Goal: Information Seeking & Learning: Learn about a topic

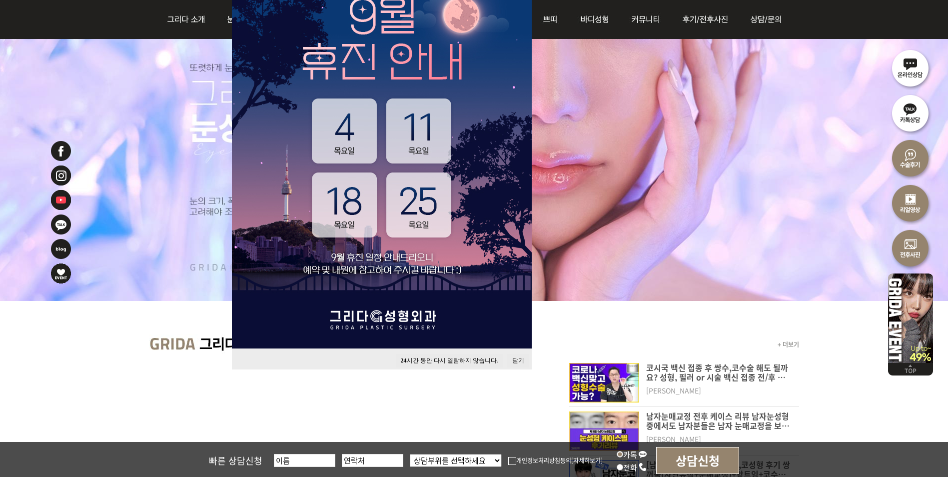
scroll to position [150, 0]
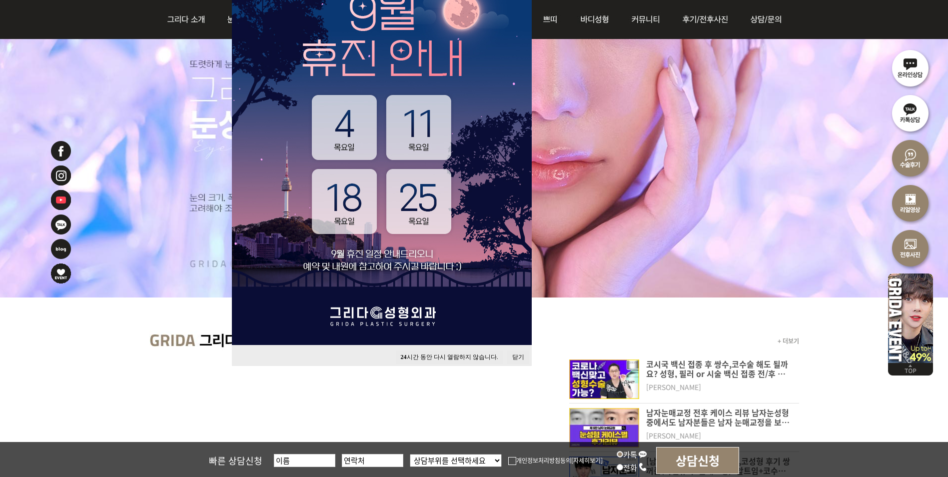
click at [512, 356] on button "닫기" at bounding box center [518, 356] width 22 height 13
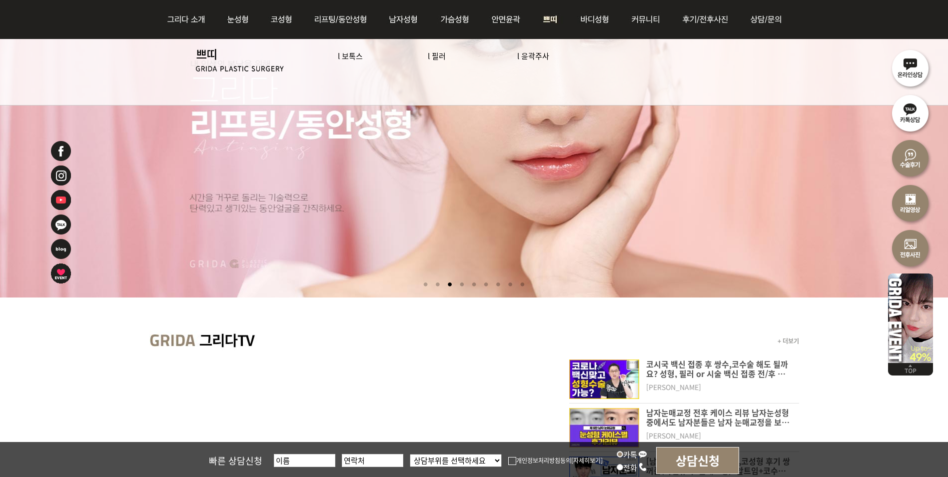
click at [558, 24] on img at bounding box center [550, 19] width 37 height 39
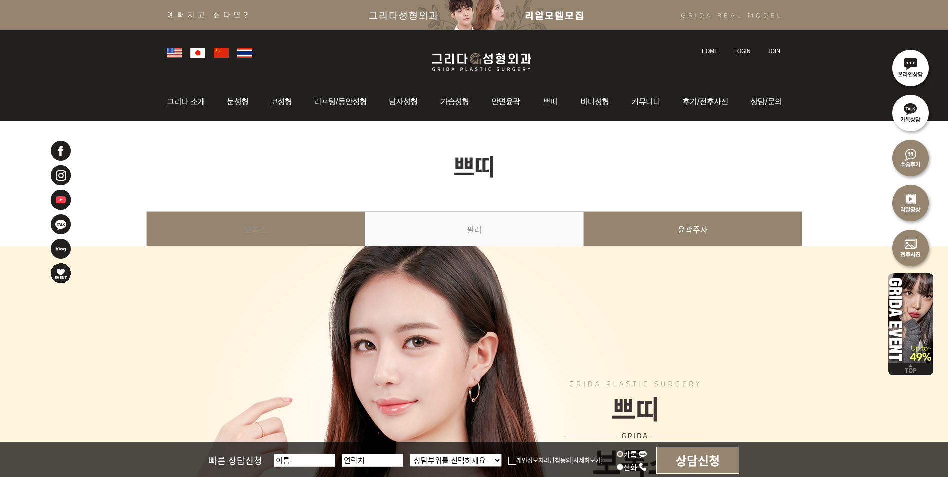
click at [680, 243] on link "윤곽주사" at bounding box center [693, 233] width 218 height 45
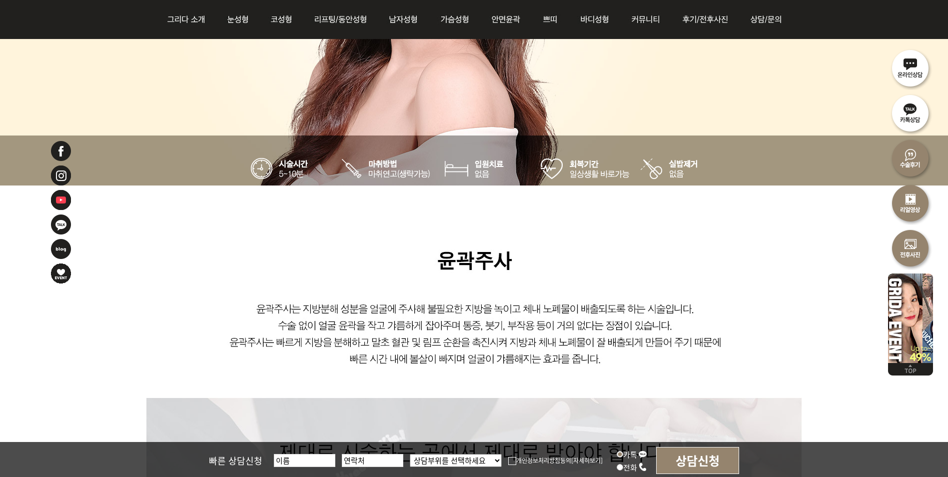
scroll to position [162, 0]
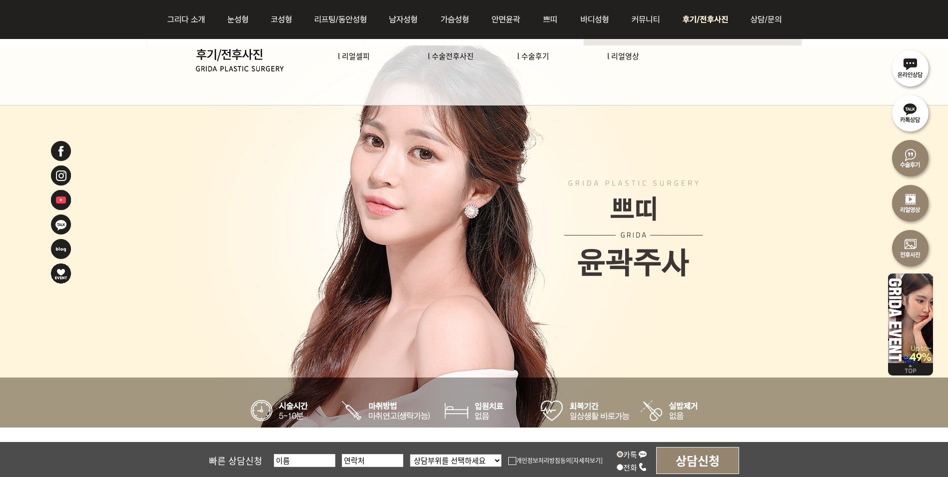
click at [451, 61] on li "l 수술전후사진" at bounding box center [473, 56] width 90 height 14
click at [451, 60] on link "l 수술전후사진" at bounding box center [451, 55] width 46 height 10
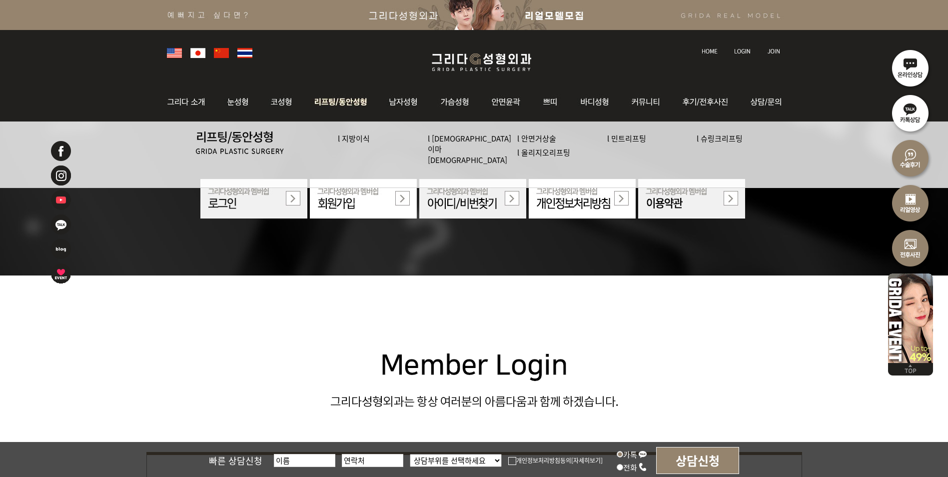
click at [362, 103] on img at bounding box center [341, 101] width 76 height 39
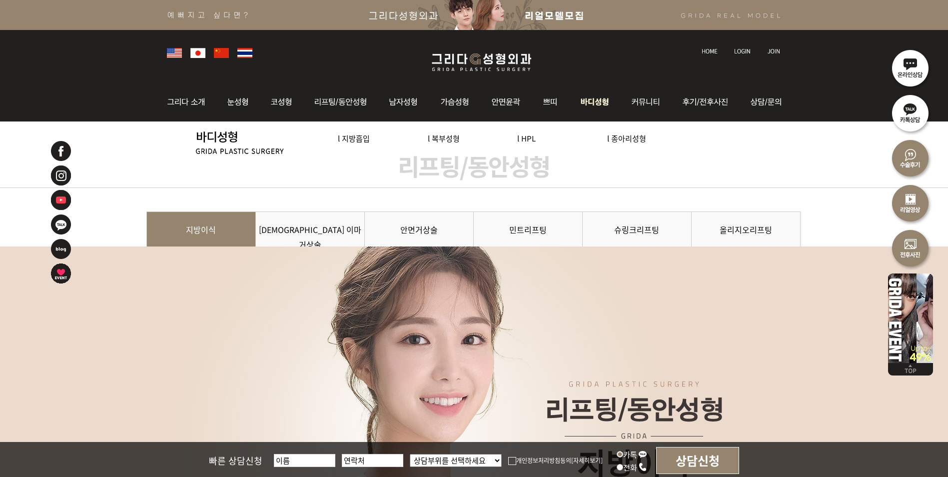
click at [534, 138] on link "l HPL" at bounding box center [526, 138] width 18 height 10
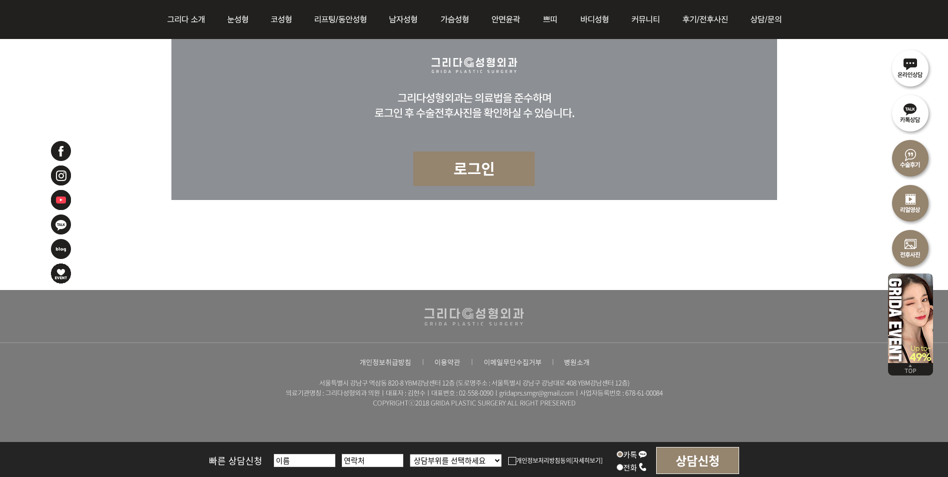
scroll to position [3300, 0]
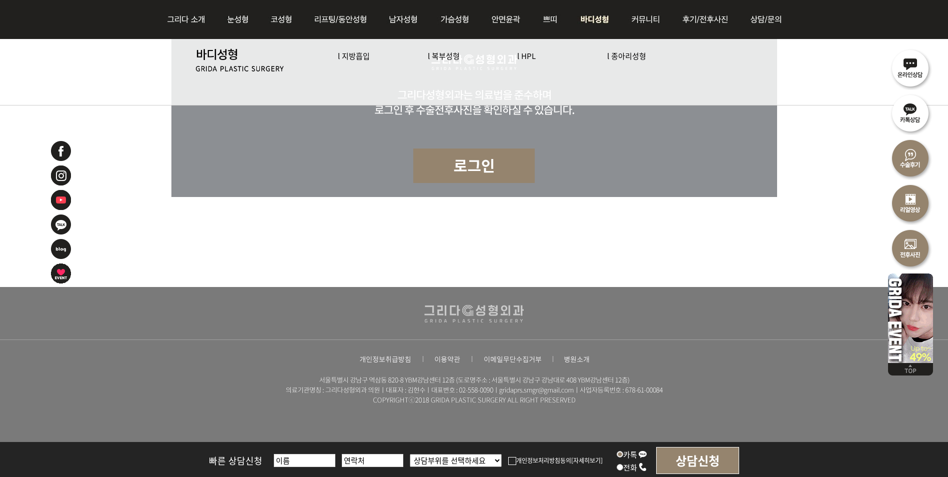
click at [590, 20] on img at bounding box center [594, 19] width 51 height 39
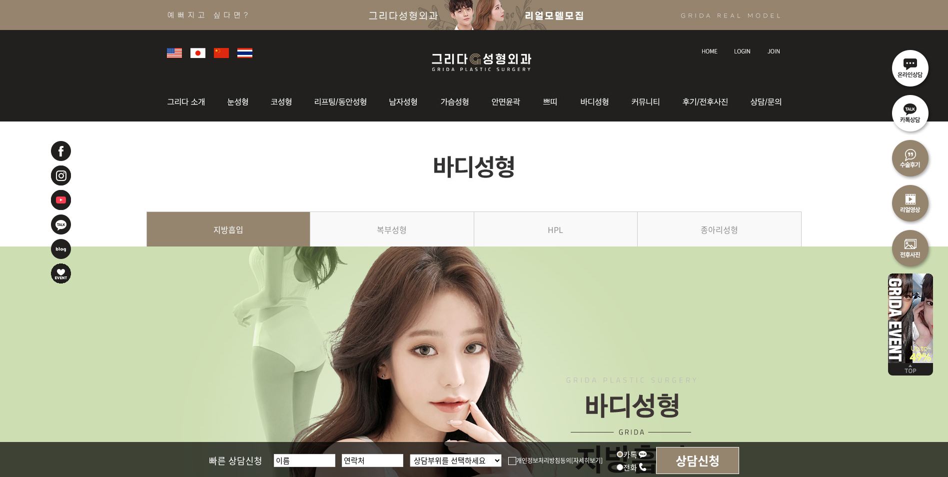
click at [553, 20] on img at bounding box center [475, 15] width 951 height 30
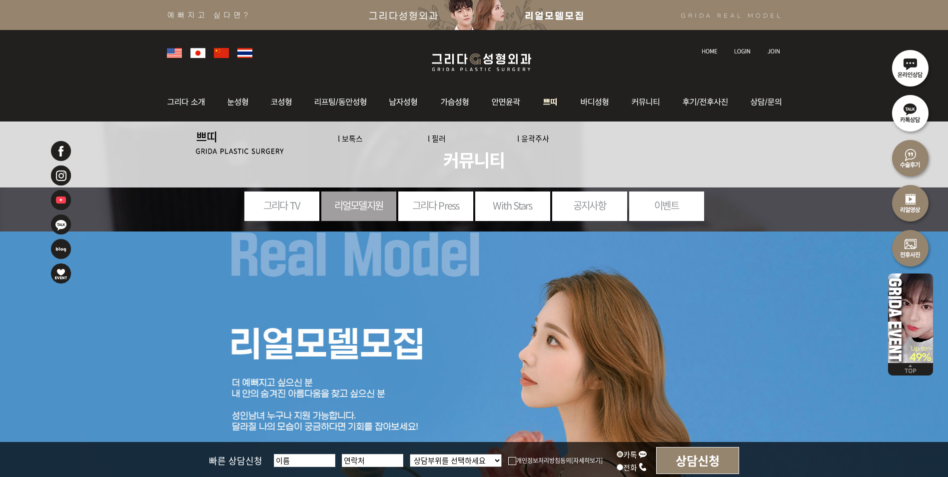
click at [551, 103] on img at bounding box center [550, 101] width 37 height 39
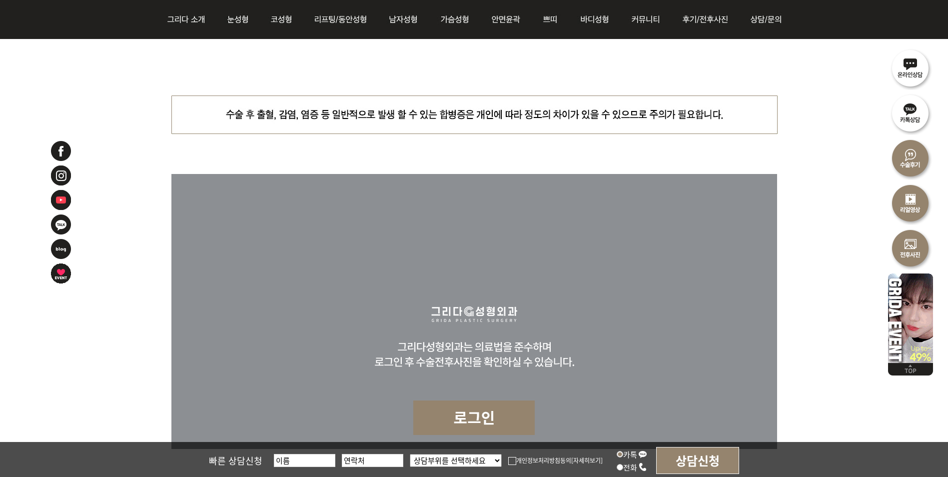
scroll to position [4395, 0]
